Goal: Information Seeking & Learning: Learn about a topic

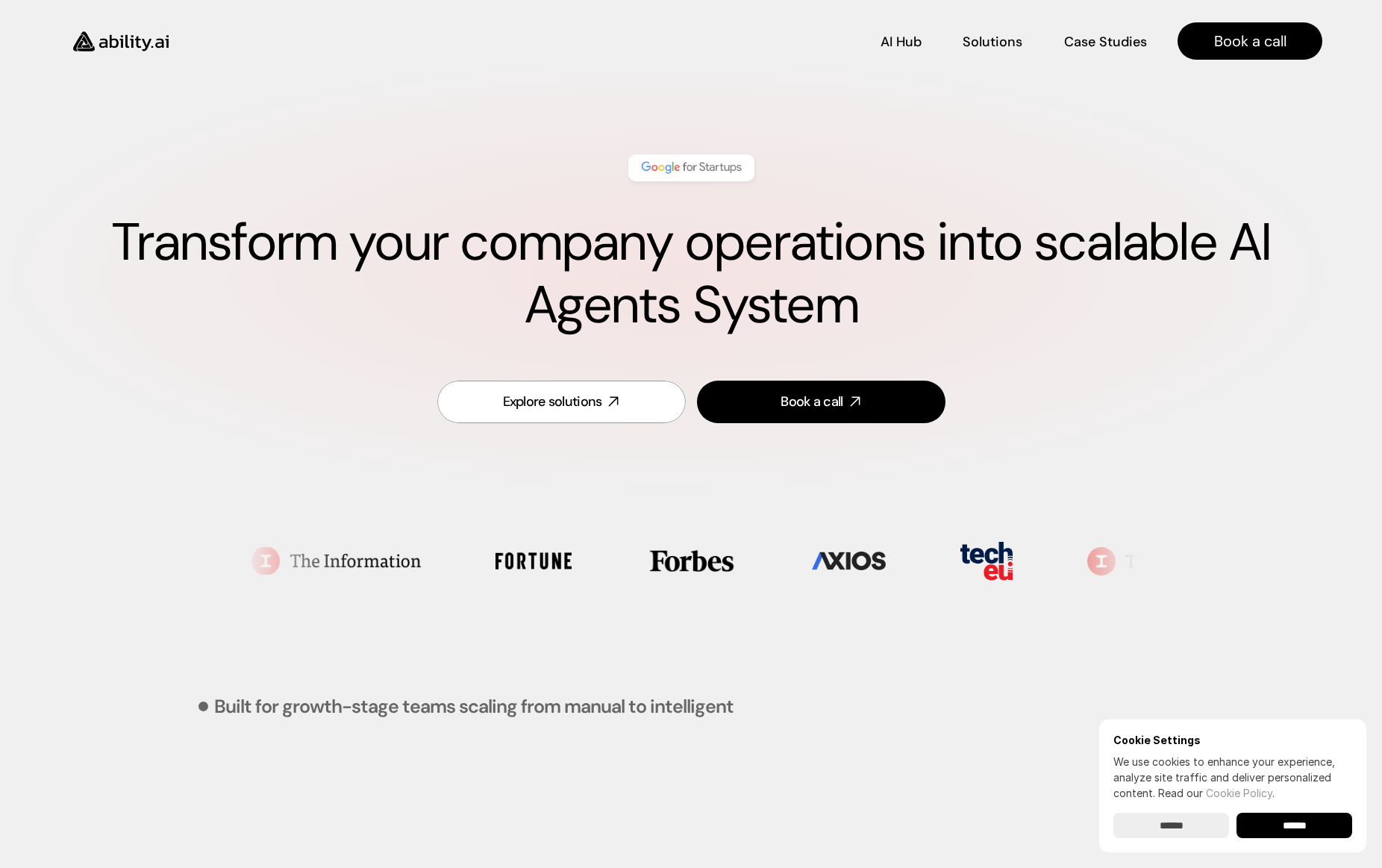
click at [898, 119] on div "Transform your company operations into scalable AI Agents System Explore soluti…" at bounding box center [691, 290] width 1323 height 362
click at [119, 43] on img at bounding box center [121, 41] width 123 height 47
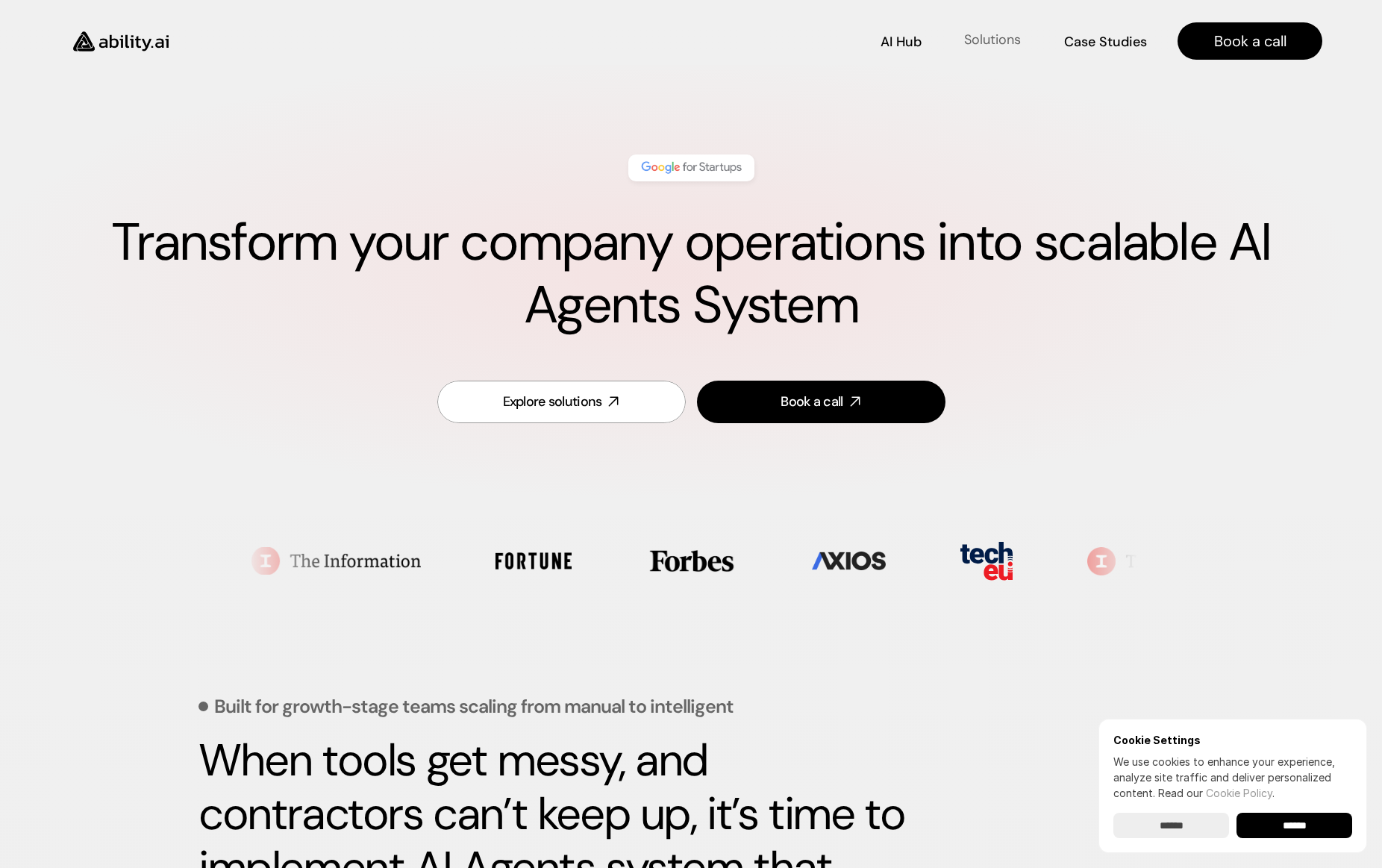
click at [1001, 45] on p "Solutions" at bounding box center [993, 40] width 57 height 19
click at [991, 38] on p "Solutions" at bounding box center [993, 40] width 57 height 19
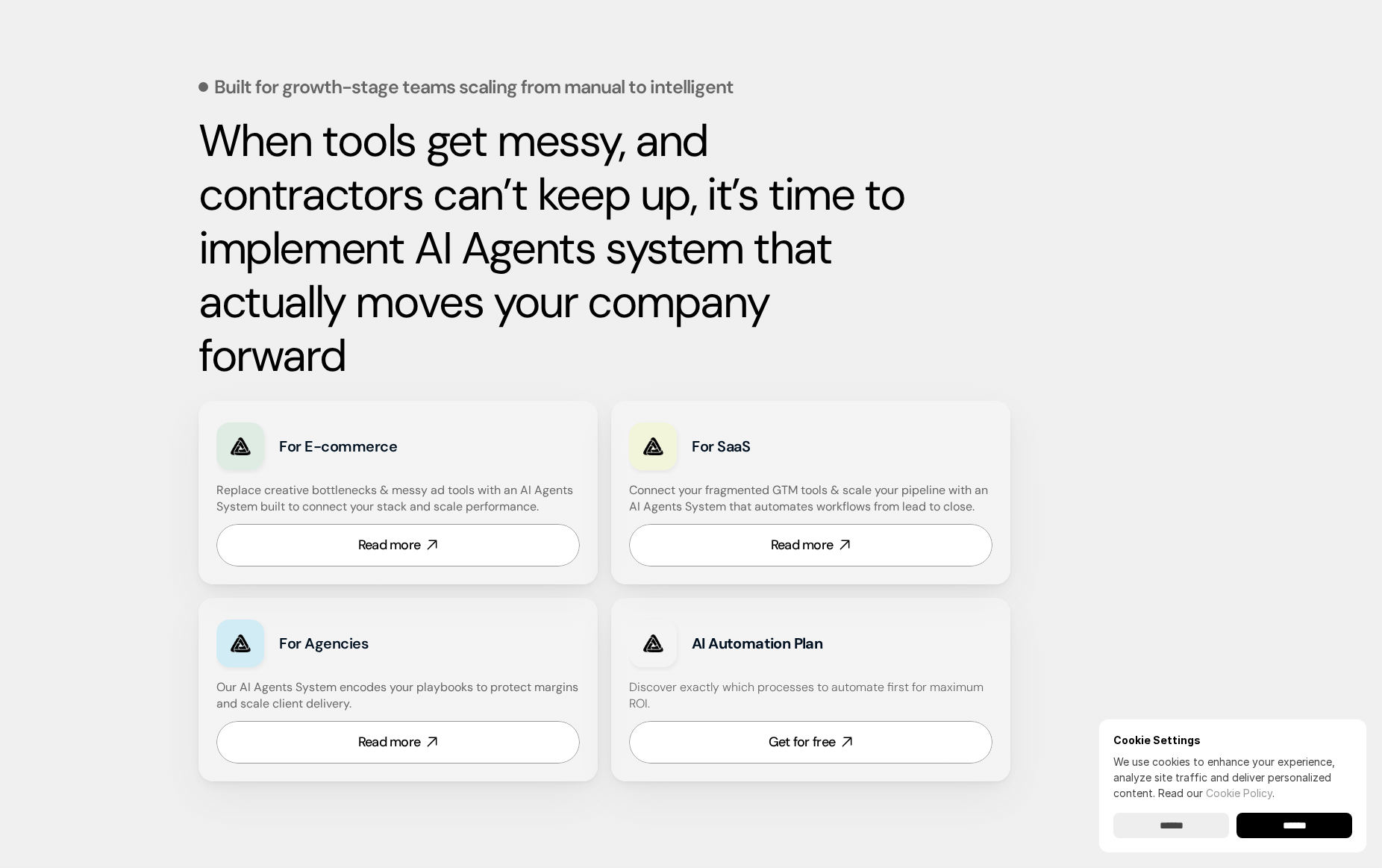
scroll to position [621, 0]
click at [807, 752] on link "Get for free" at bounding box center [811, 741] width 364 height 43
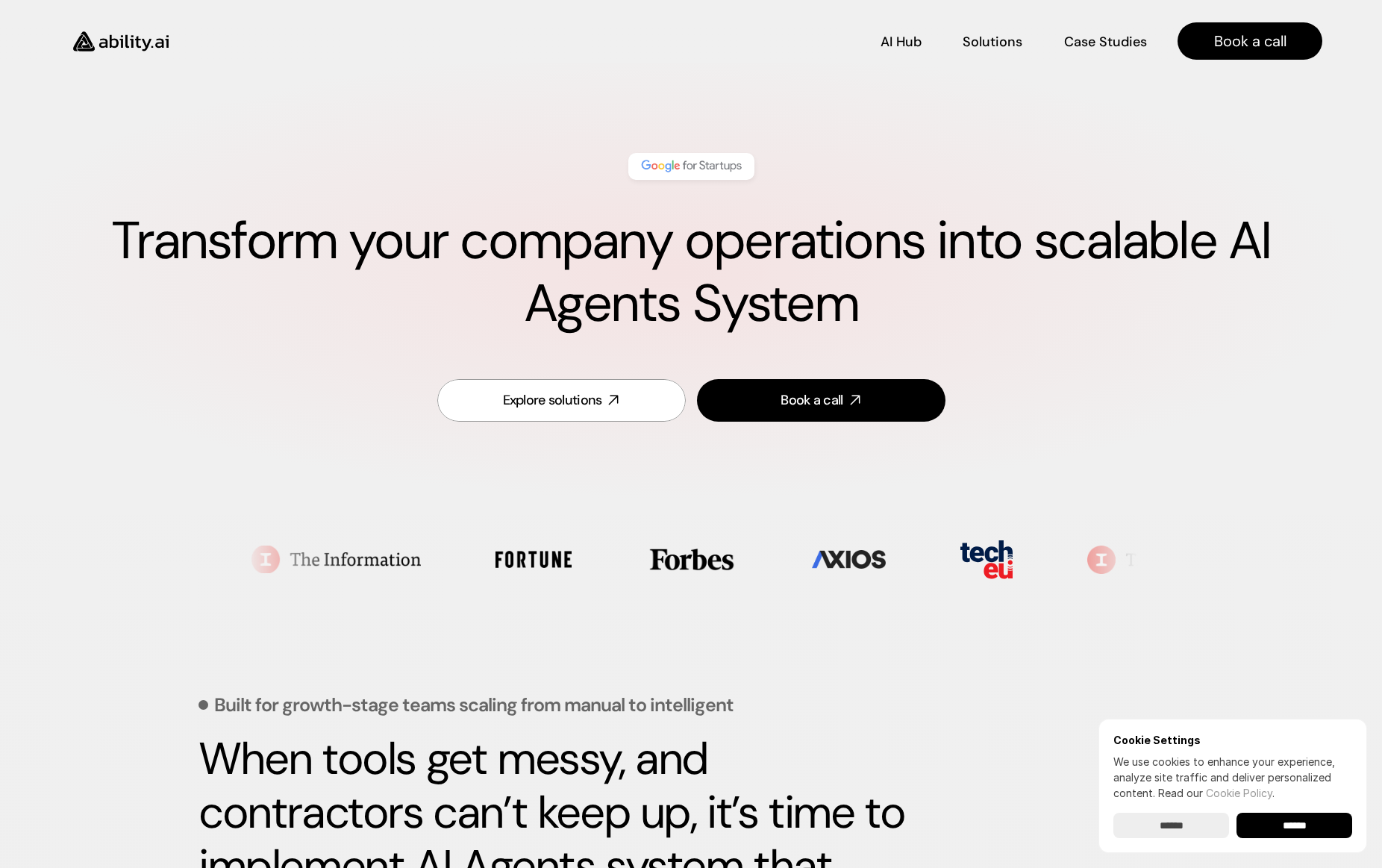
scroll to position [0, 0]
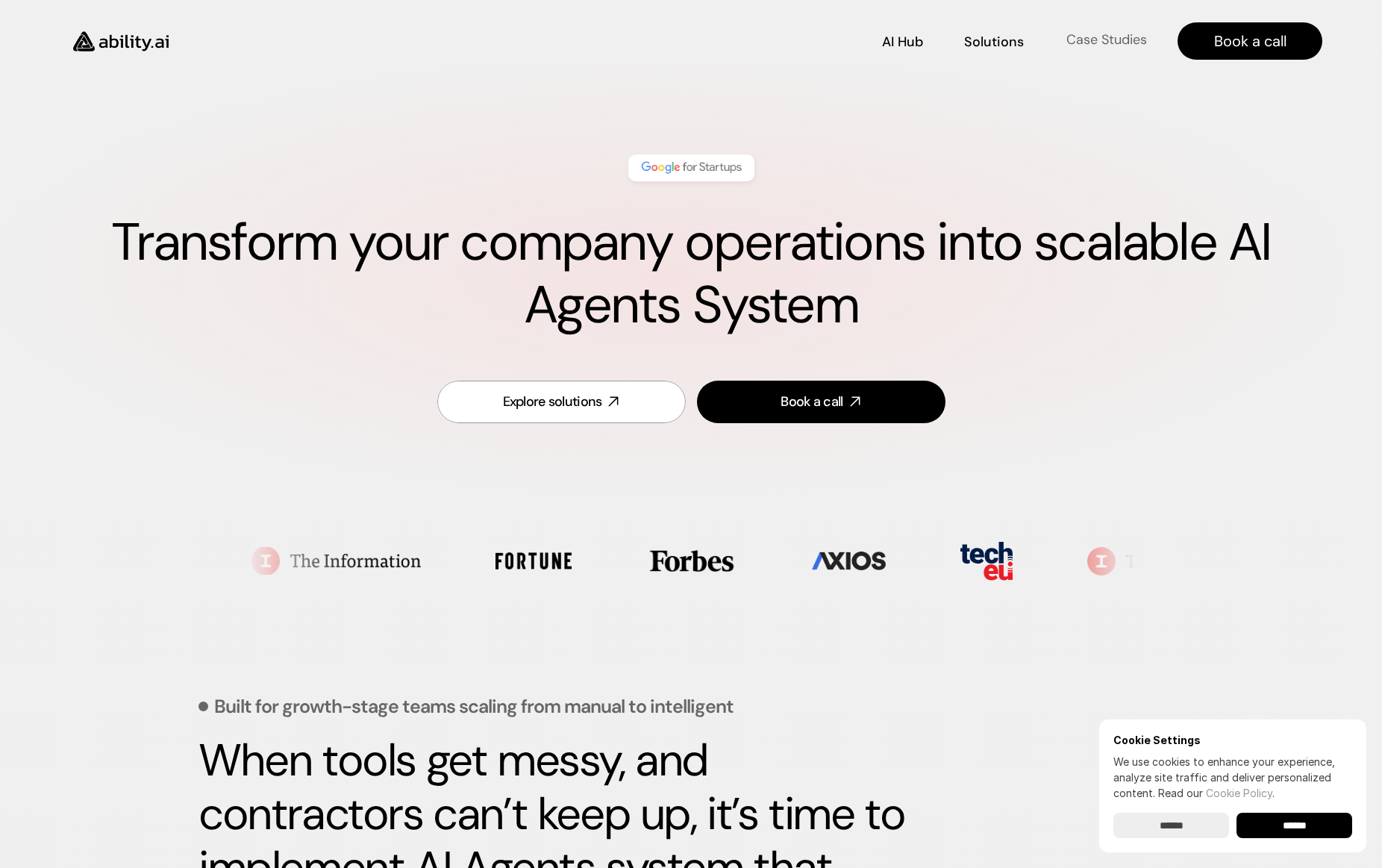
click at [1119, 38] on p "Case Studies" at bounding box center [1107, 40] width 81 height 19
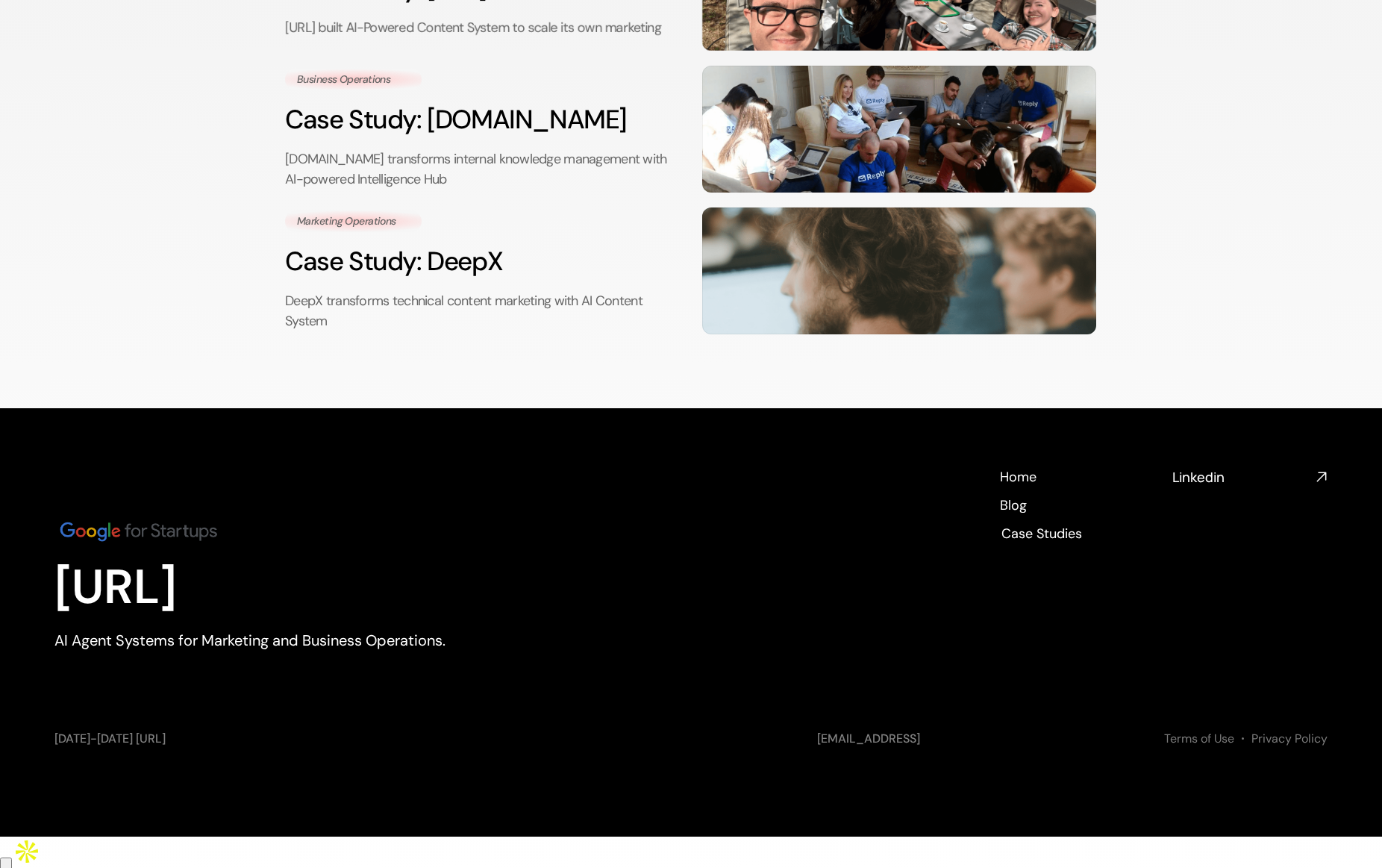
scroll to position [333, 0]
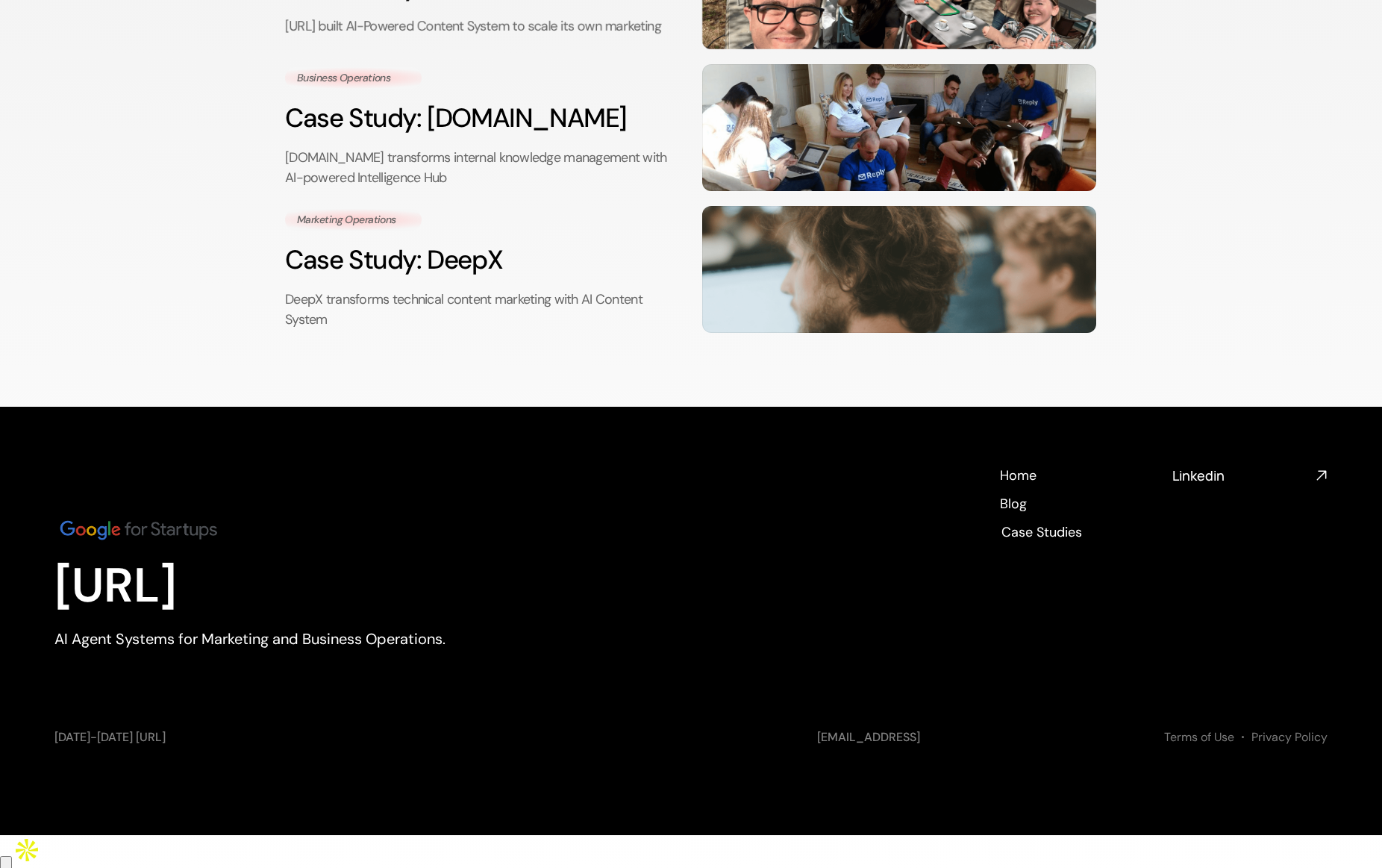
click at [79, 544] on img at bounding box center [138, 530] width 168 height 29
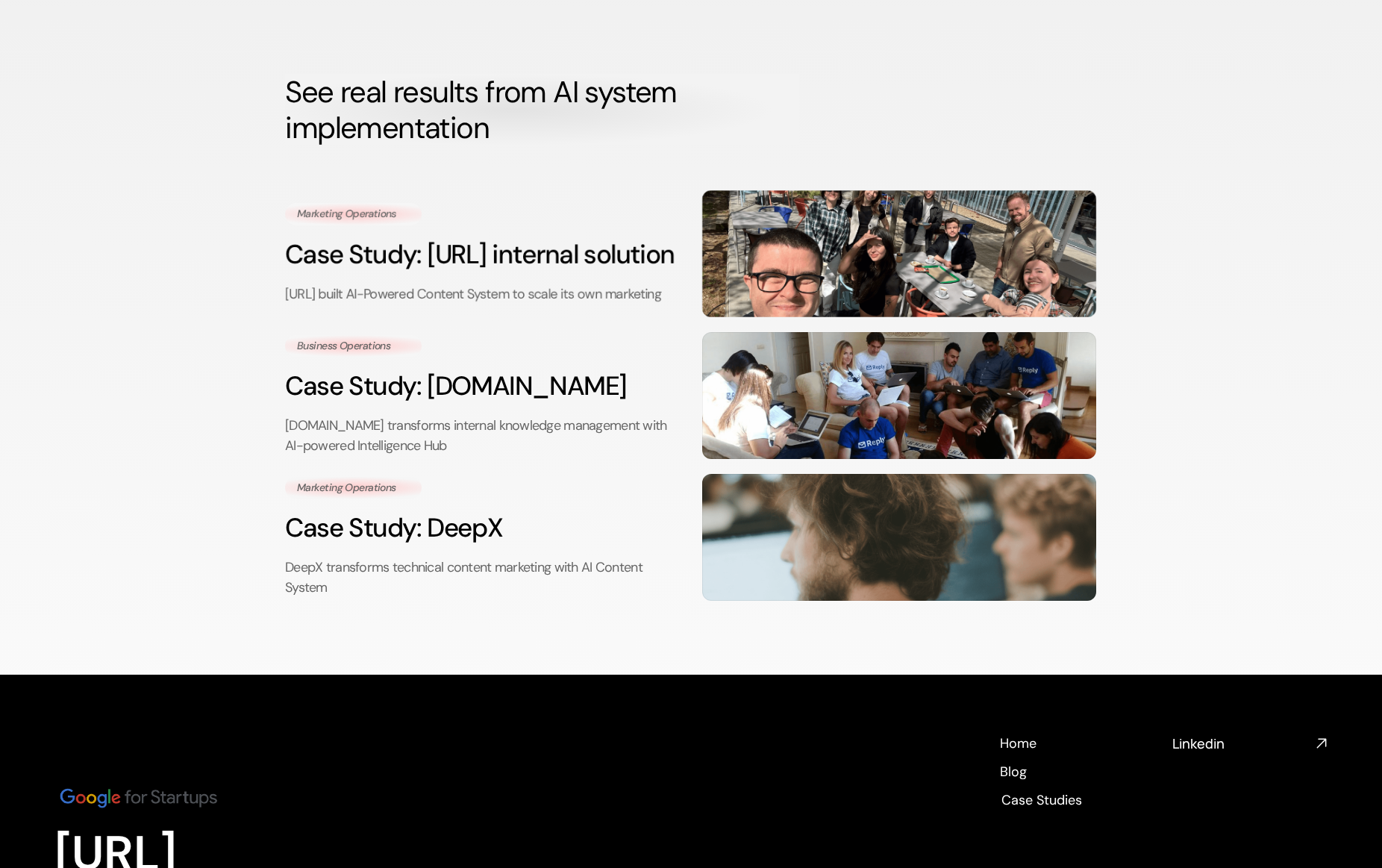
scroll to position [0, 0]
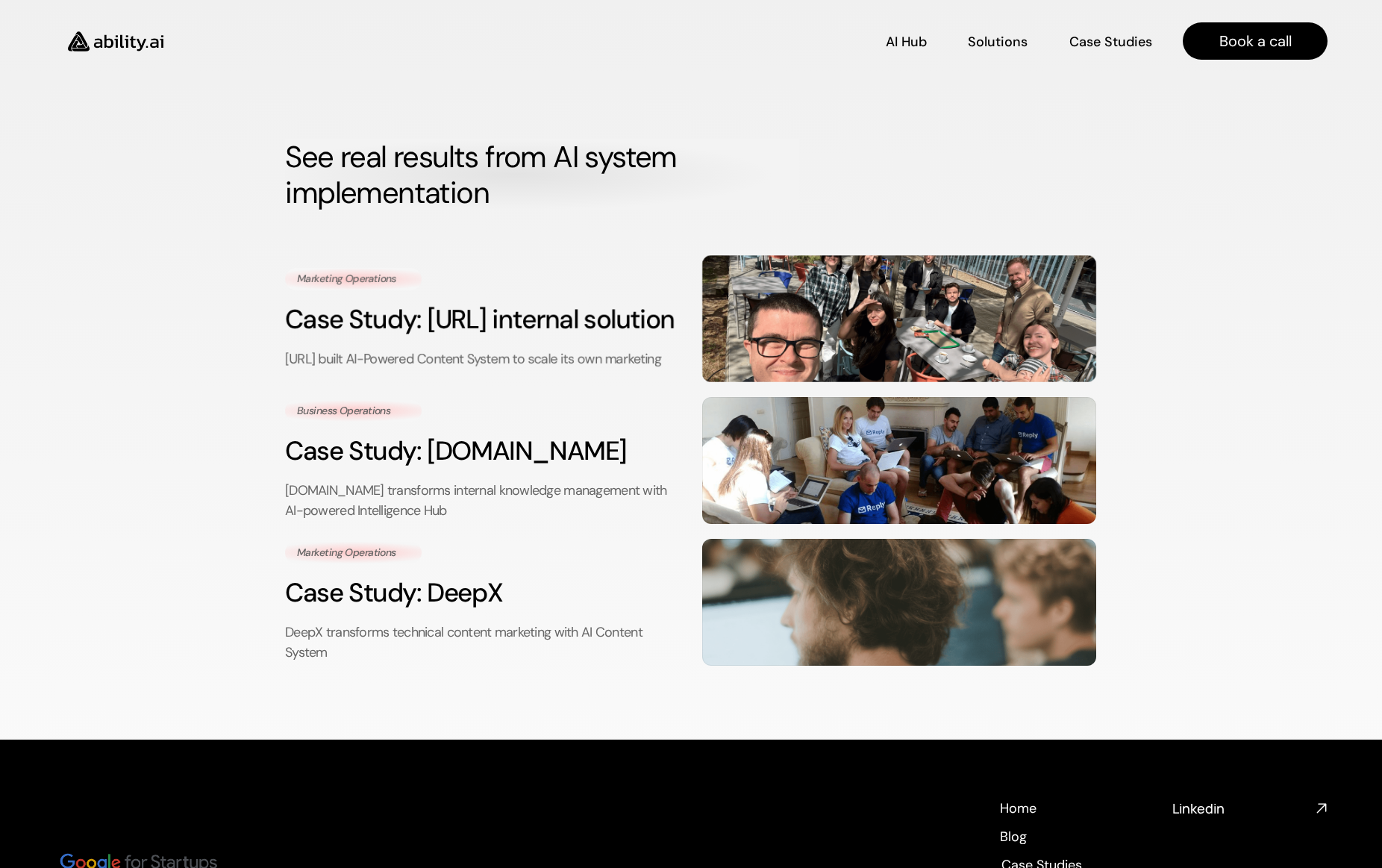
click at [116, 42] on img at bounding box center [115, 41] width 123 height 47
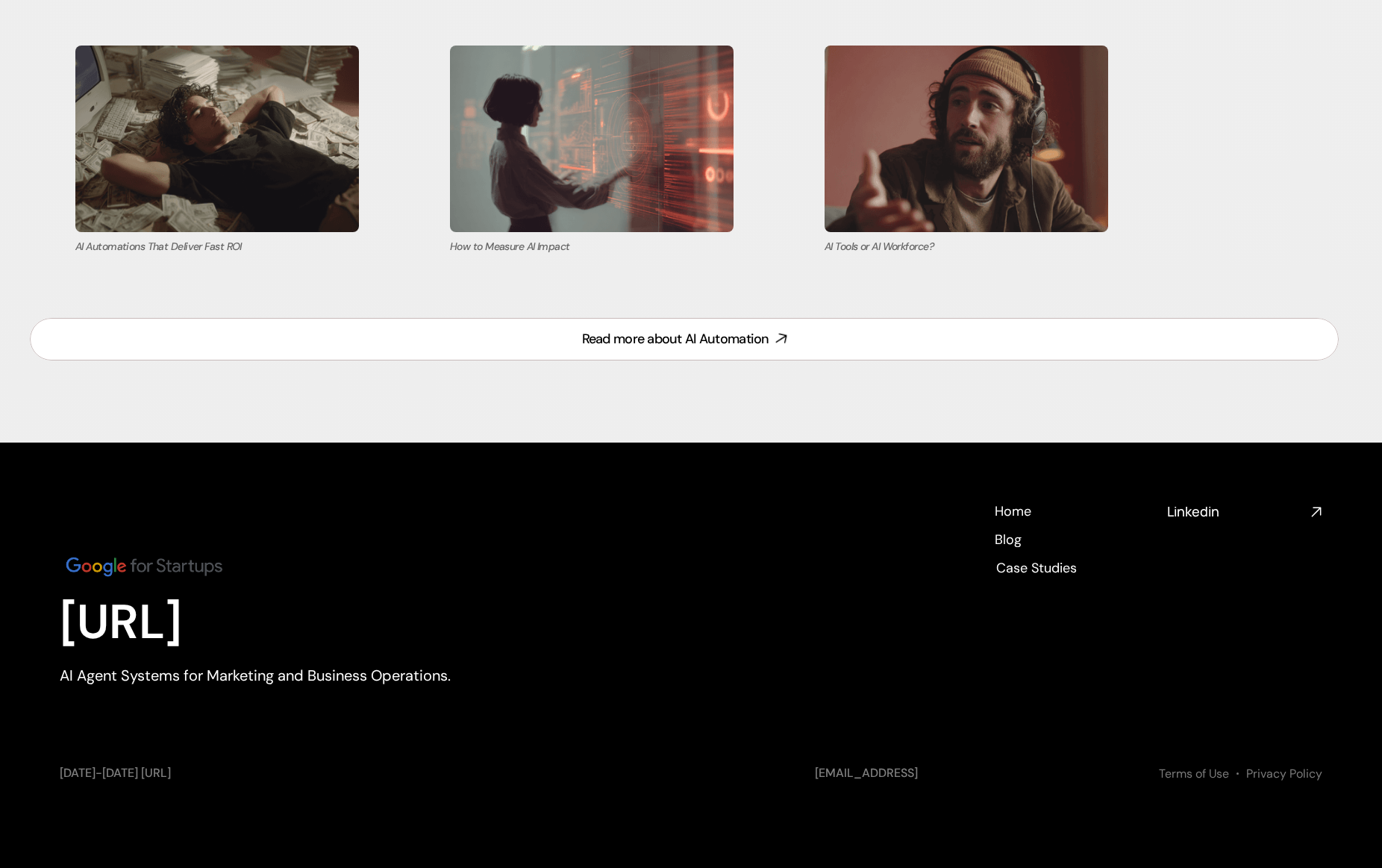
scroll to position [6375, 0]
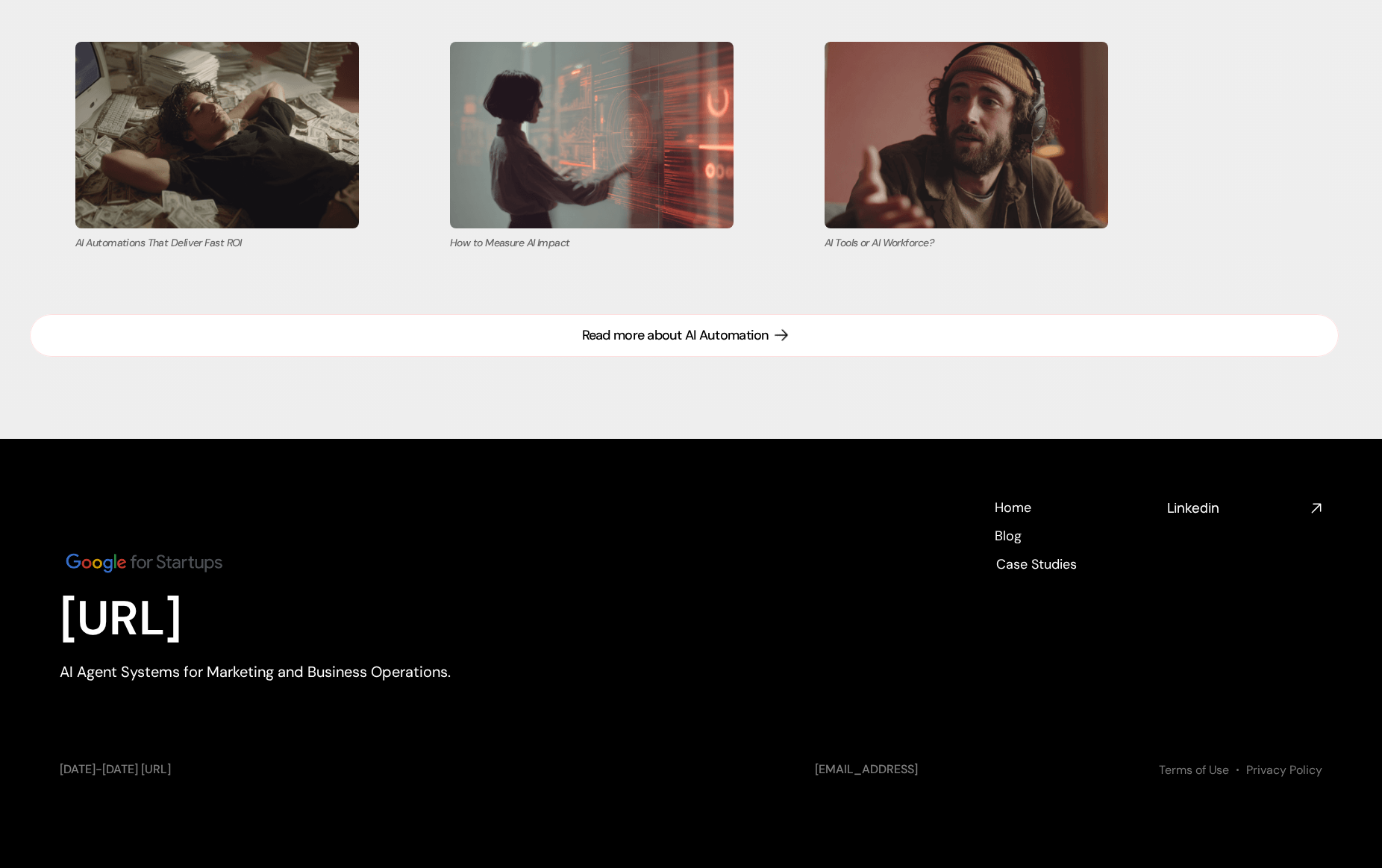
click at [654, 335] on div "Read more about AI Automation" at bounding box center [676, 336] width 188 height 19
click at [649, 334] on div "Read more about AI Automation" at bounding box center [676, 336] width 188 height 19
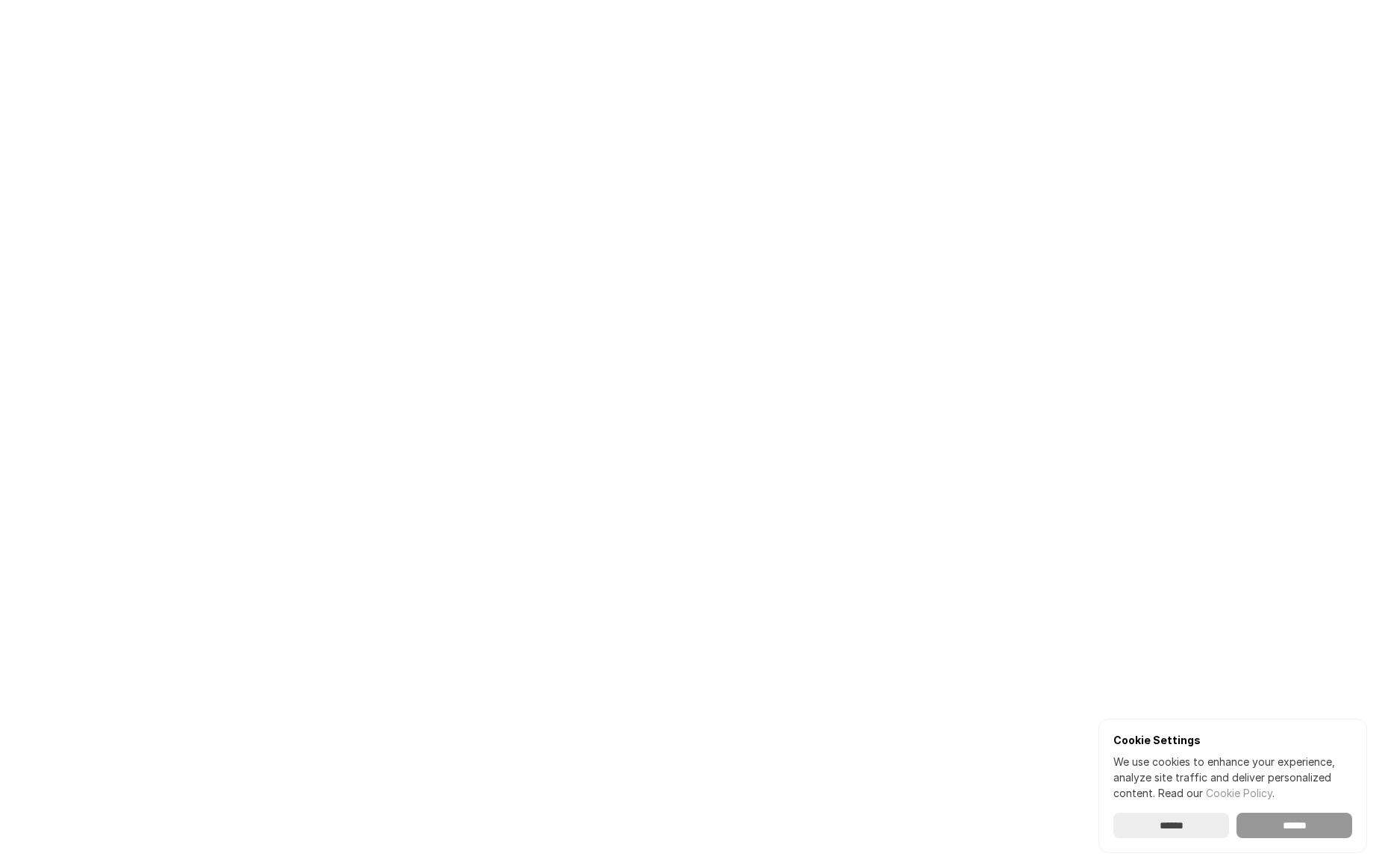
click at [1302, 828] on input "******" at bounding box center [1294, 825] width 116 height 26
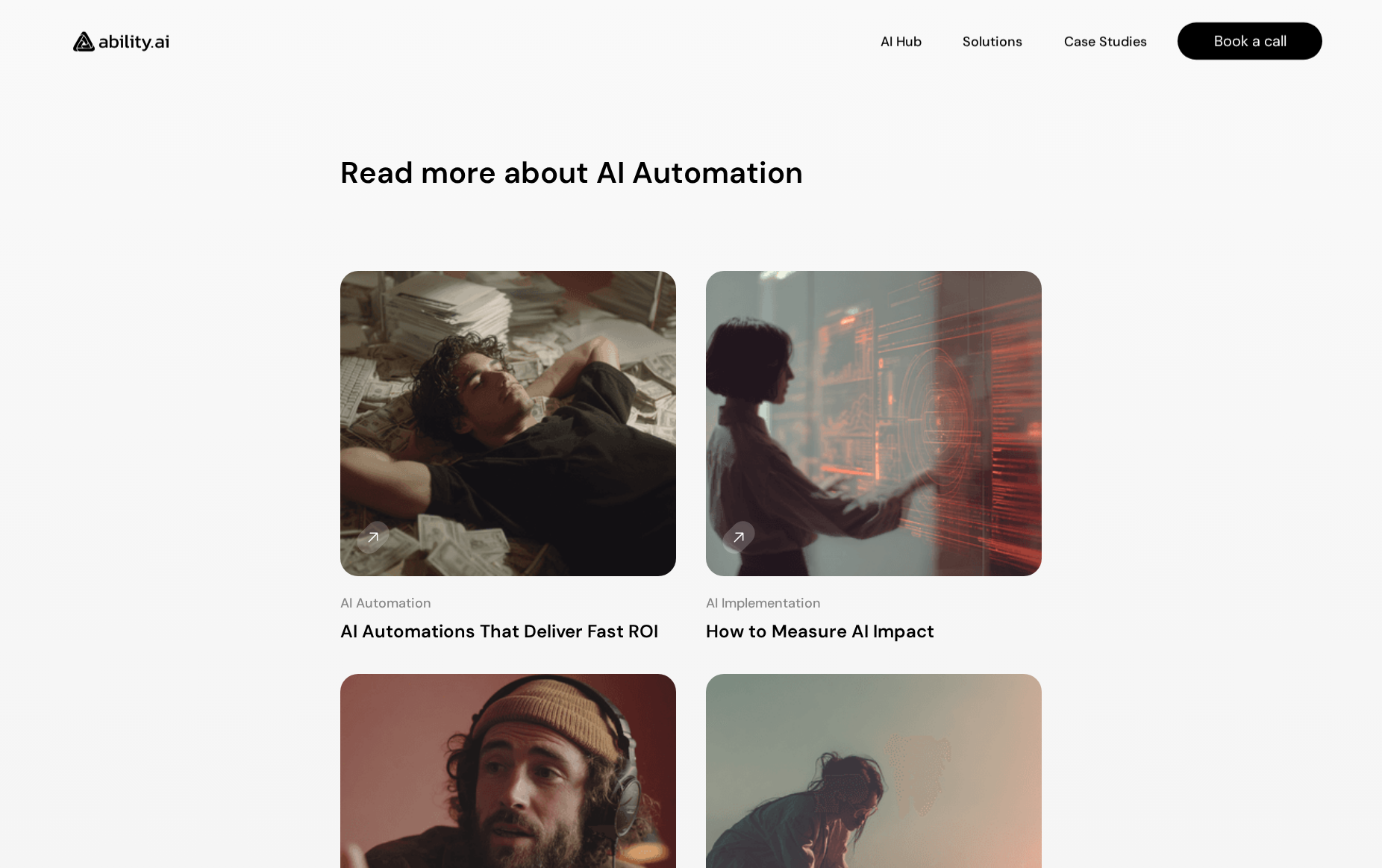
click at [109, 37] on img at bounding box center [121, 41] width 123 height 47
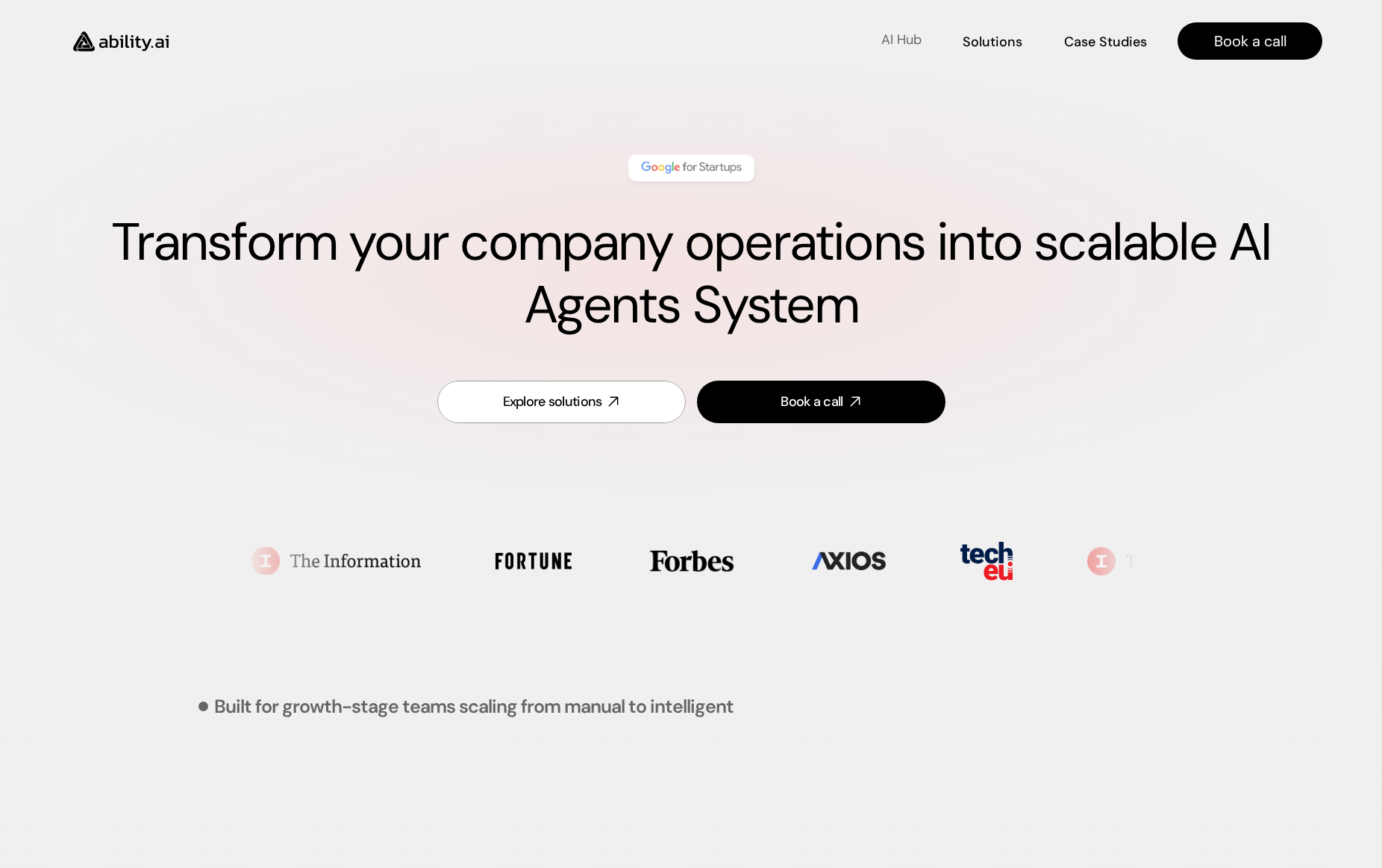
click at [908, 42] on p "AI Hub" at bounding box center [901, 40] width 40 height 19
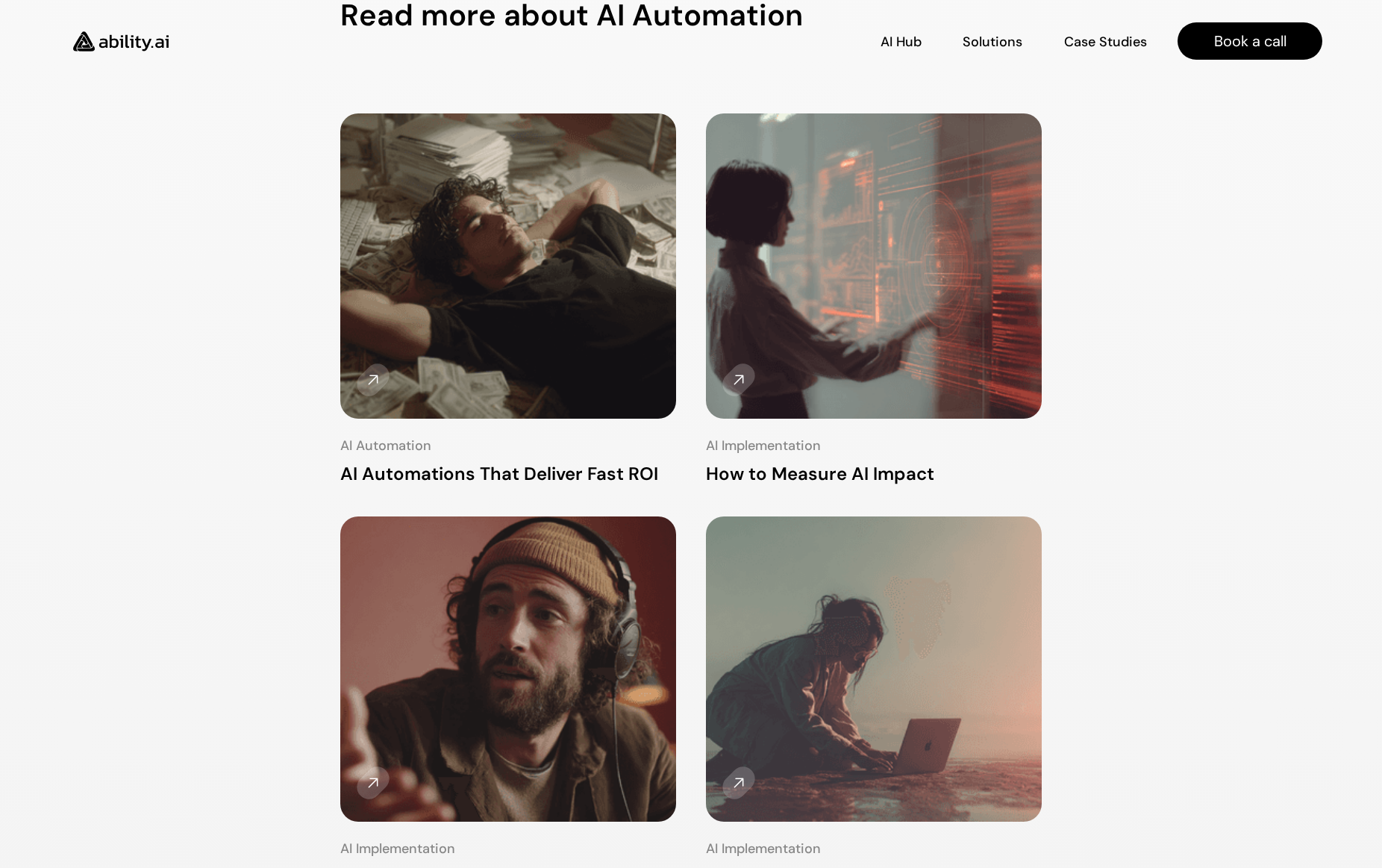
scroll to position [133, 0]
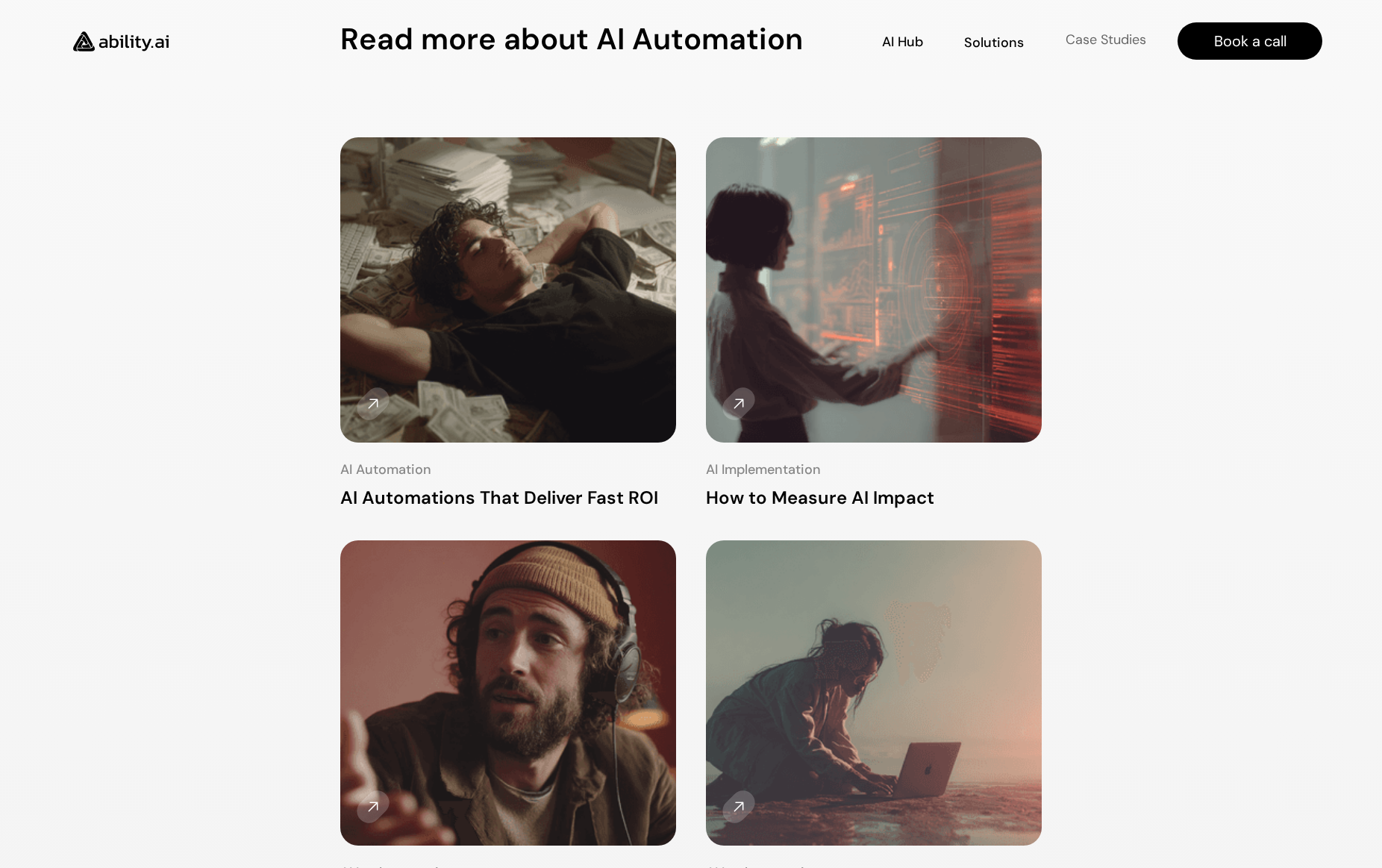
click at [1076, 49] on p "Case Studies" at bounding box center [1106, 40] width 81 height 19
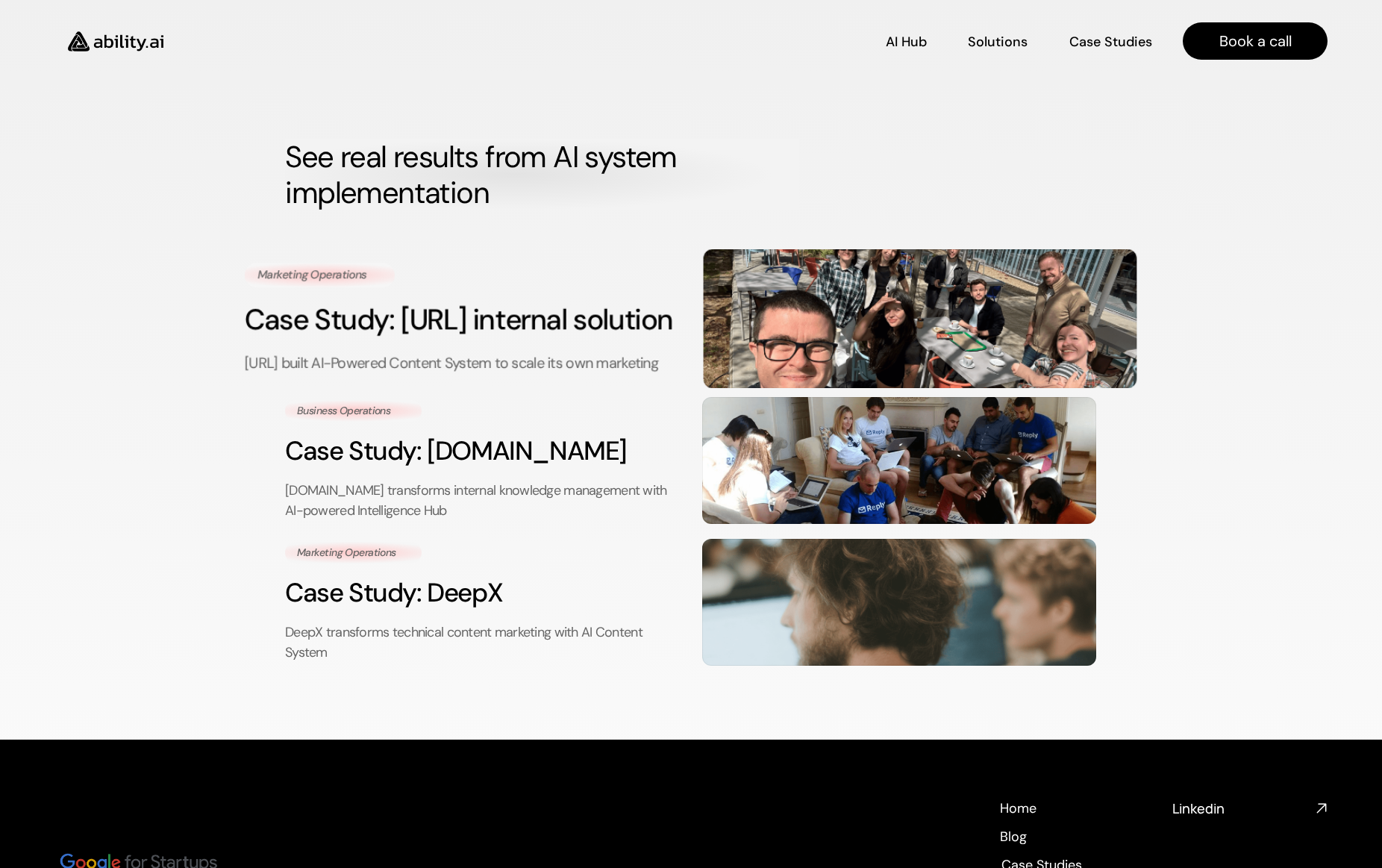
click at [482, 299] on h3 "Case Study: [URL] internal solution" at bounding box center [462, 319] width 434 height 40
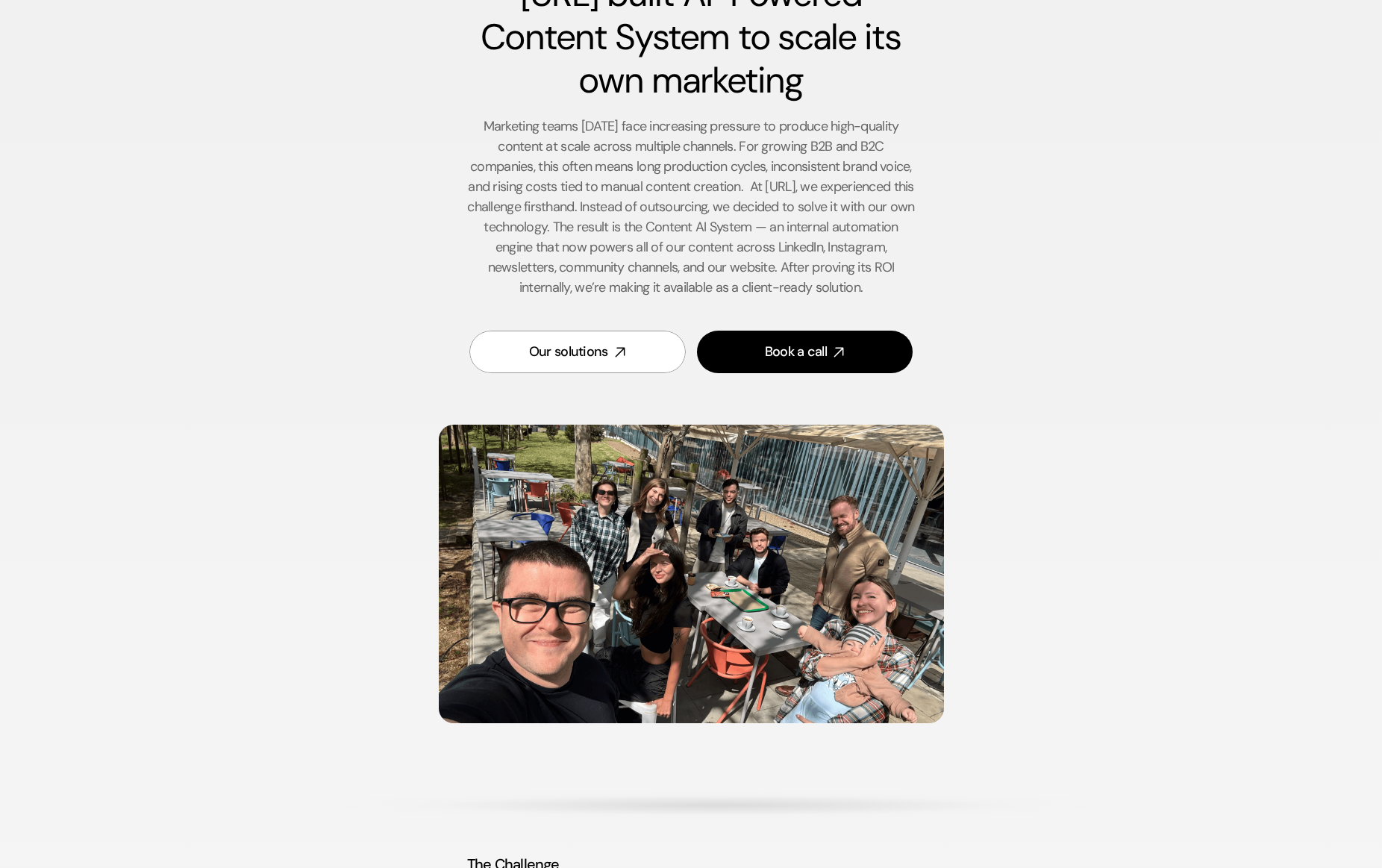
scroll to position [180, 0]
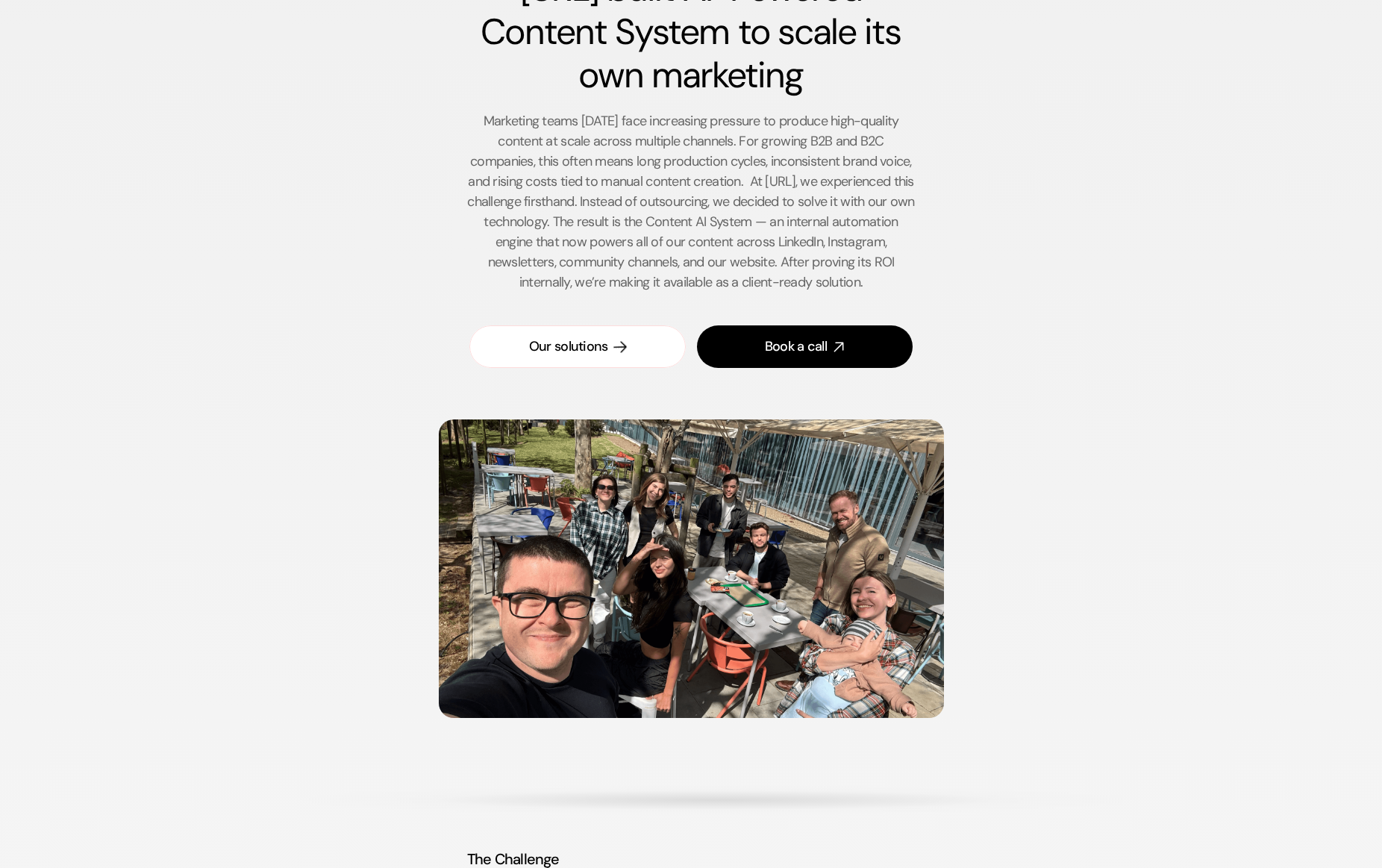
click at [544, 346] on div "Our solutions" at bounding box center [568, 346] width 79 height 19
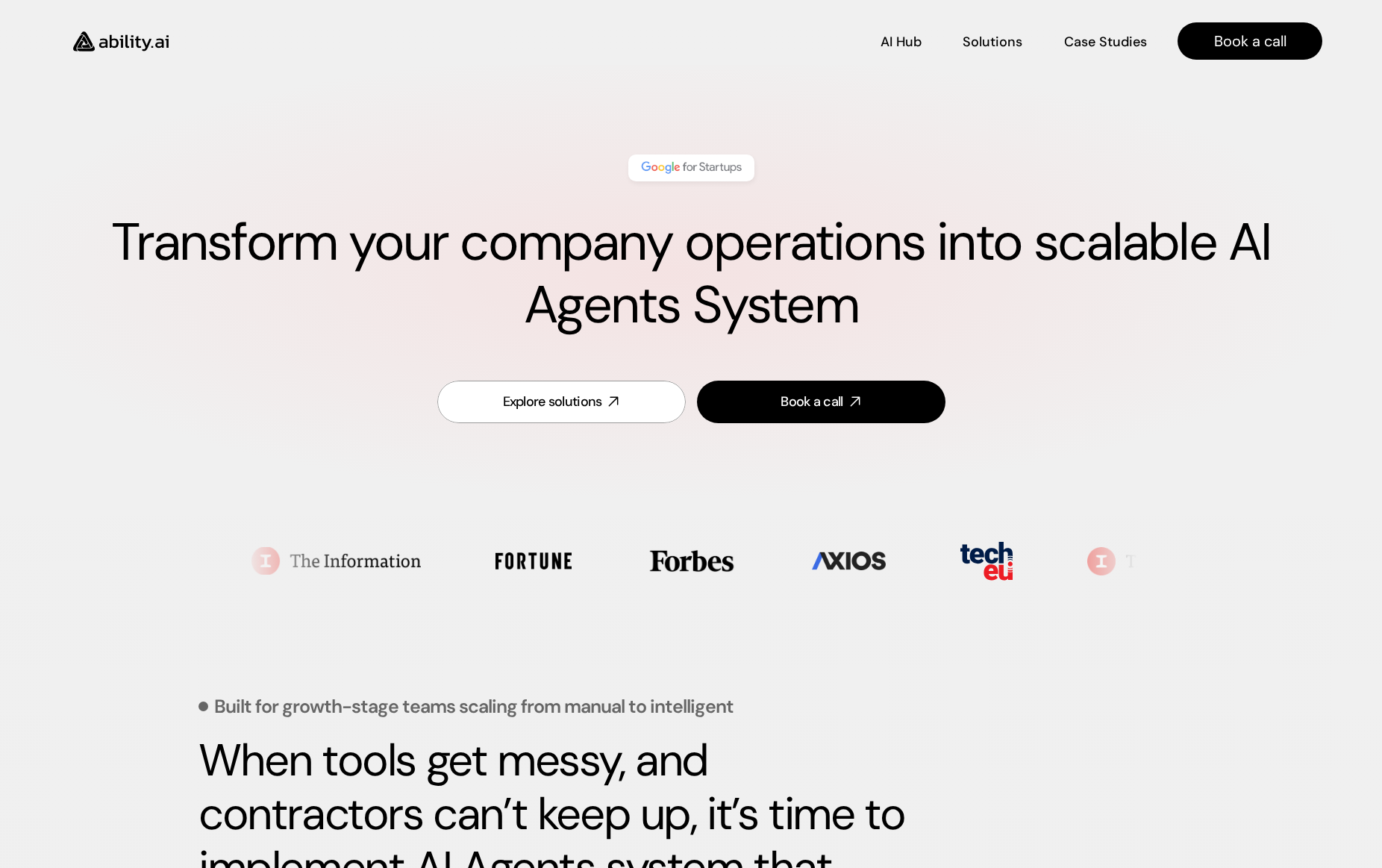
click at [43, 34] on div "AI Hub AI Hub Solutions Solutions Case Studies Case Studies Book a call" at bounding box center [691, 32] width 1382 height 65
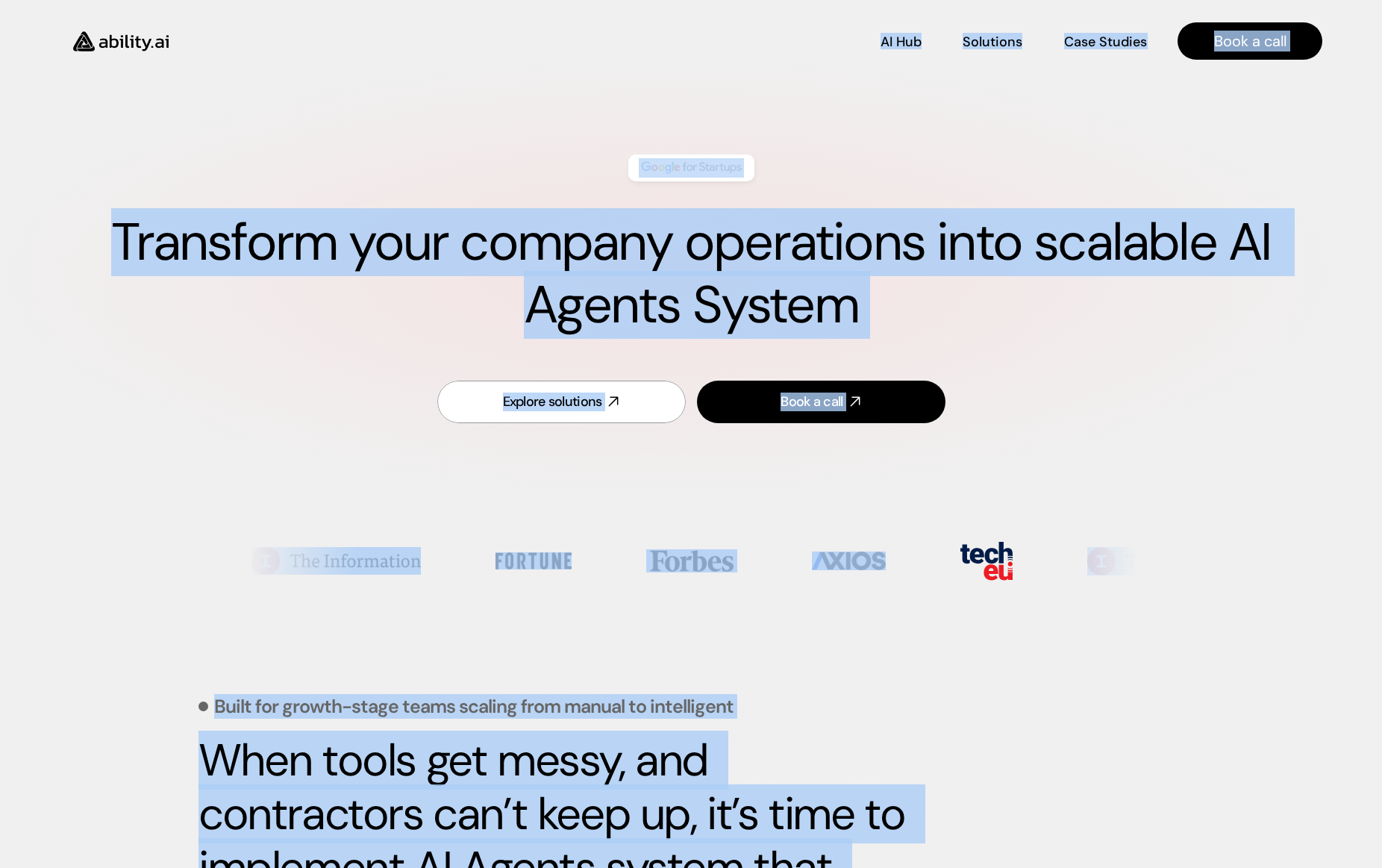
copy body "LO Ips DO Sit Ametconse Adipiscin Elit Seddoei Temp Incidid Utla e dolo Magnaal…"
click at [993, 124] on div "Transform your company operations into scalable AI Agents System Explore soluti…" at bounding box center [691, 290] width 1323 height 362
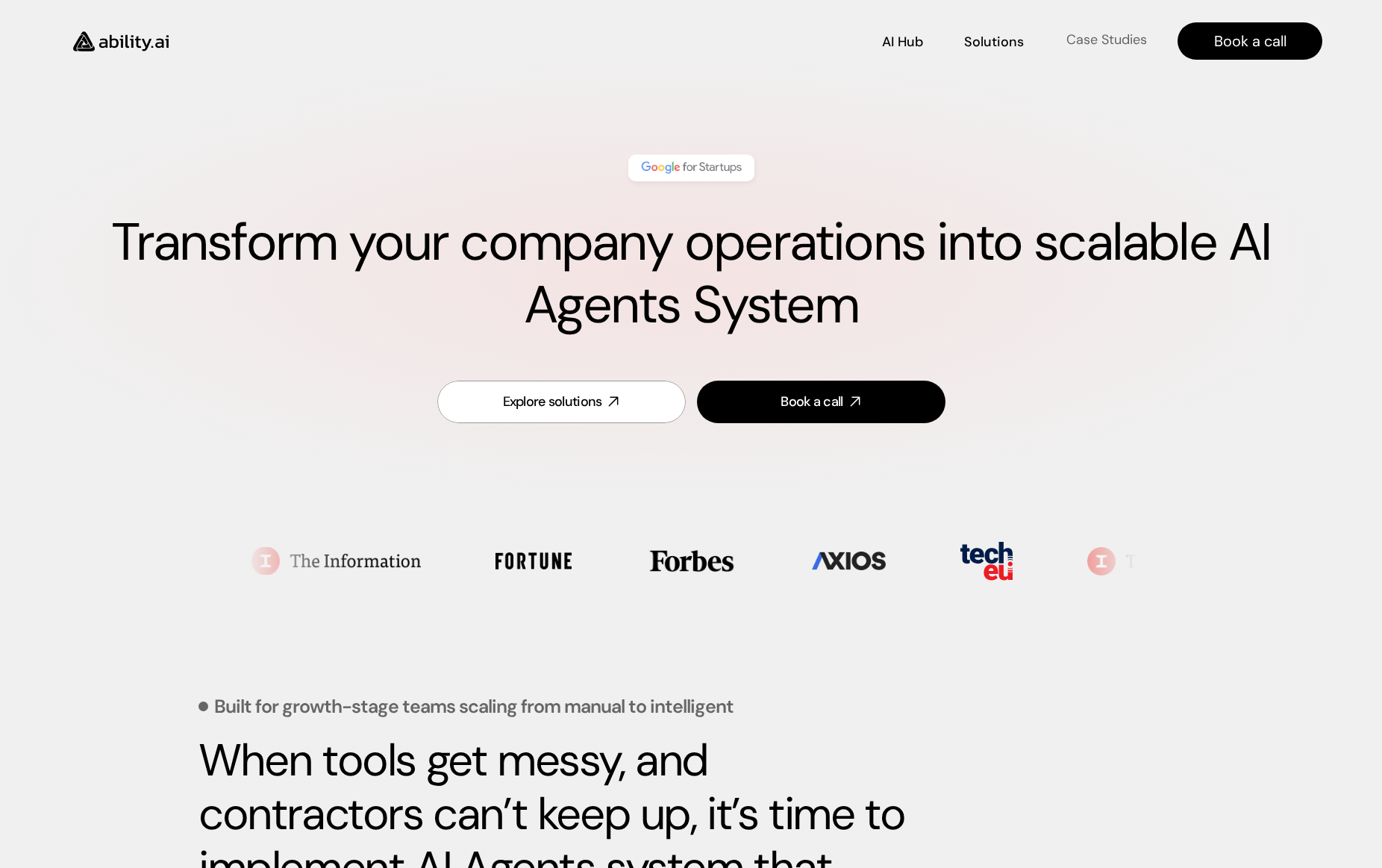
click at [1092, 41] on p "Case Studies" at bounding box center [1107, 40] width 81 height 19
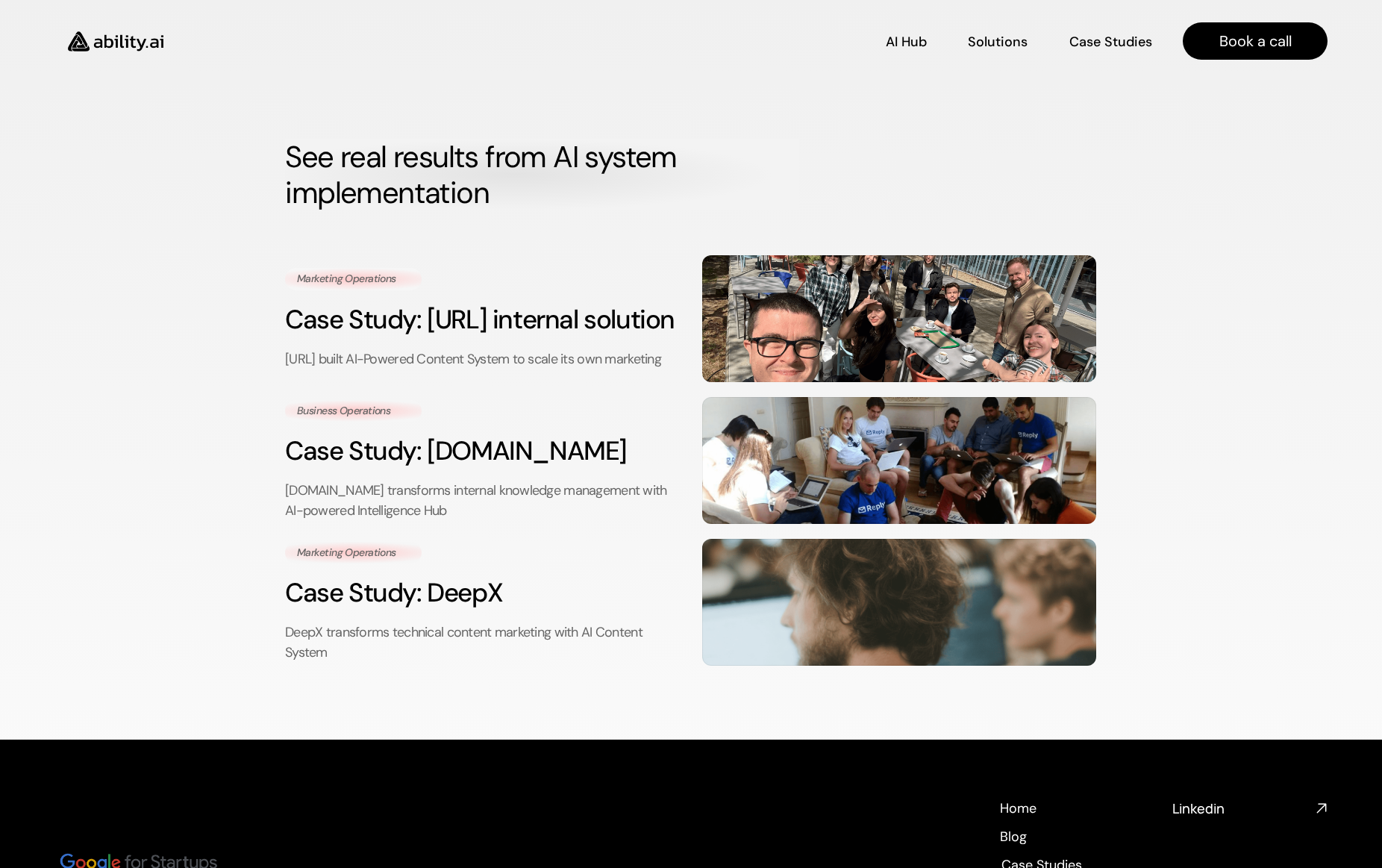
click at [839, 100] on div "AI Hub AI Hub Solutions Solutions Case Studies Case Studies Book a call See rea…" at bounding box center [691, 583] width 1382 height 1168
